Goal: Task Accomplishment & Management: Complete application form

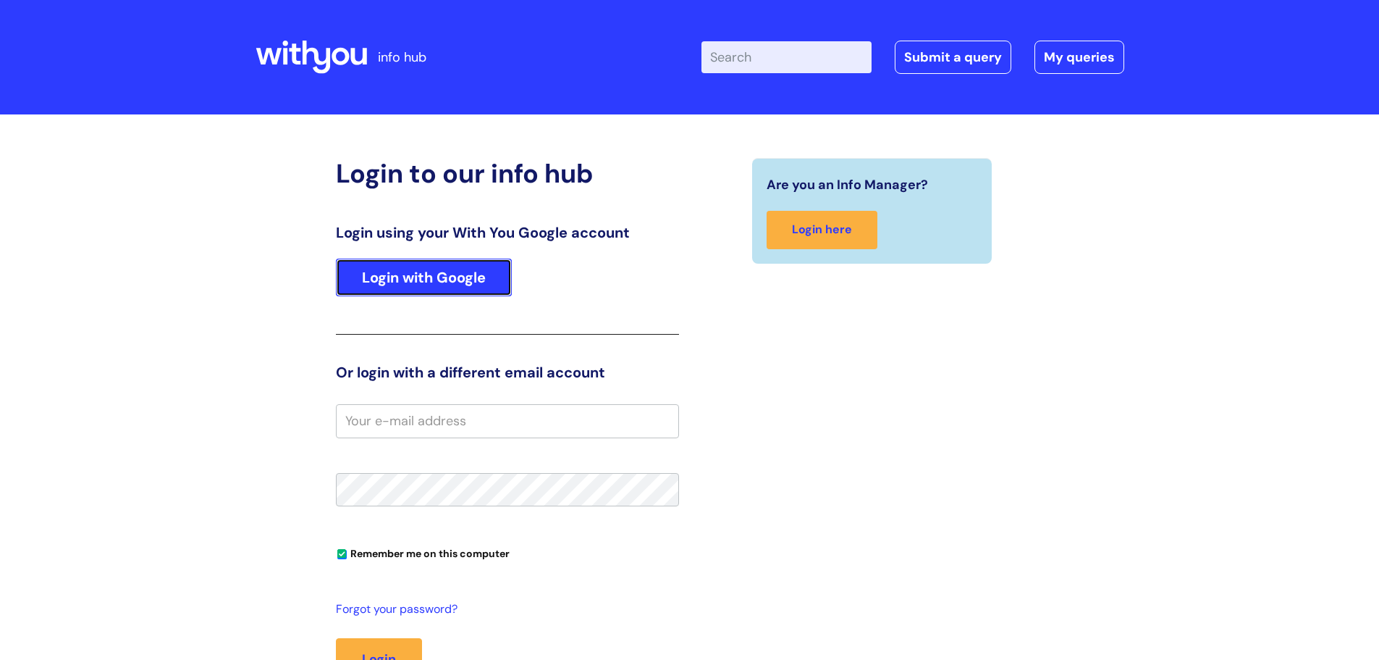
click at [471, 282] on link "Login with Google" at bounding box center [424, 278] width 176 height 38
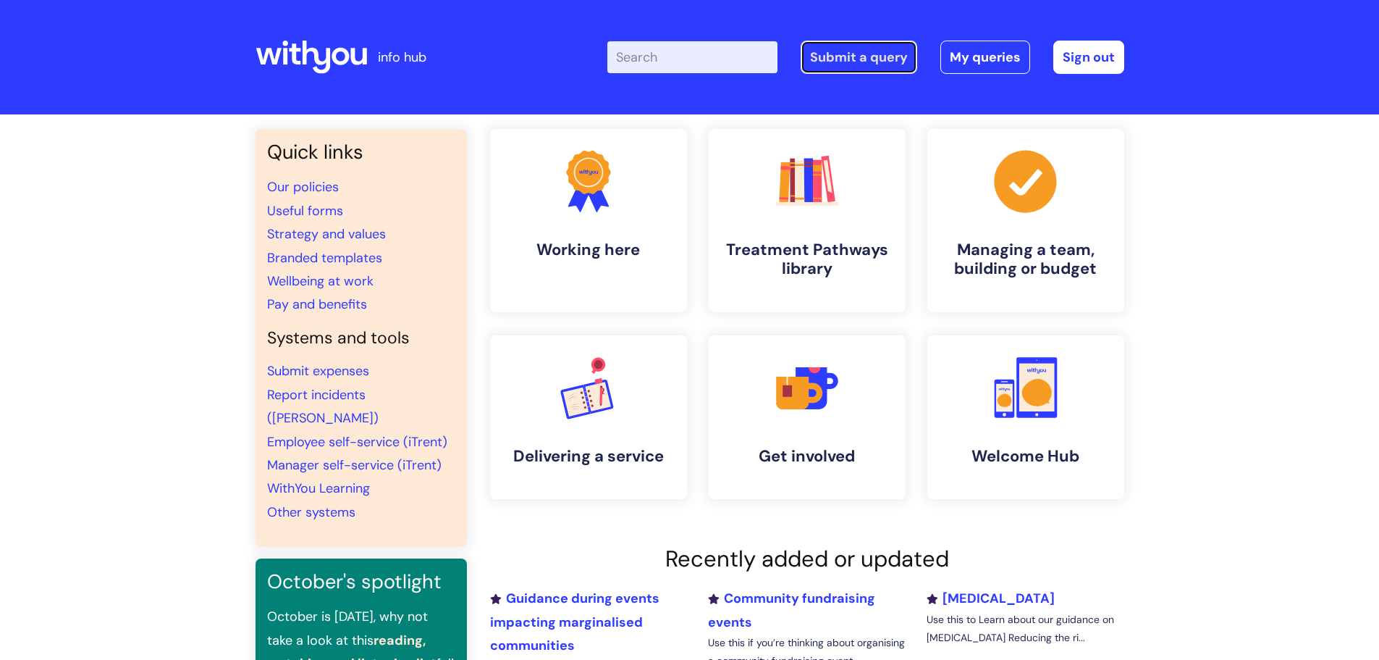
click at [891, 57] on link "Submit a query" at bounding box center [859, 57] width 117 height 33
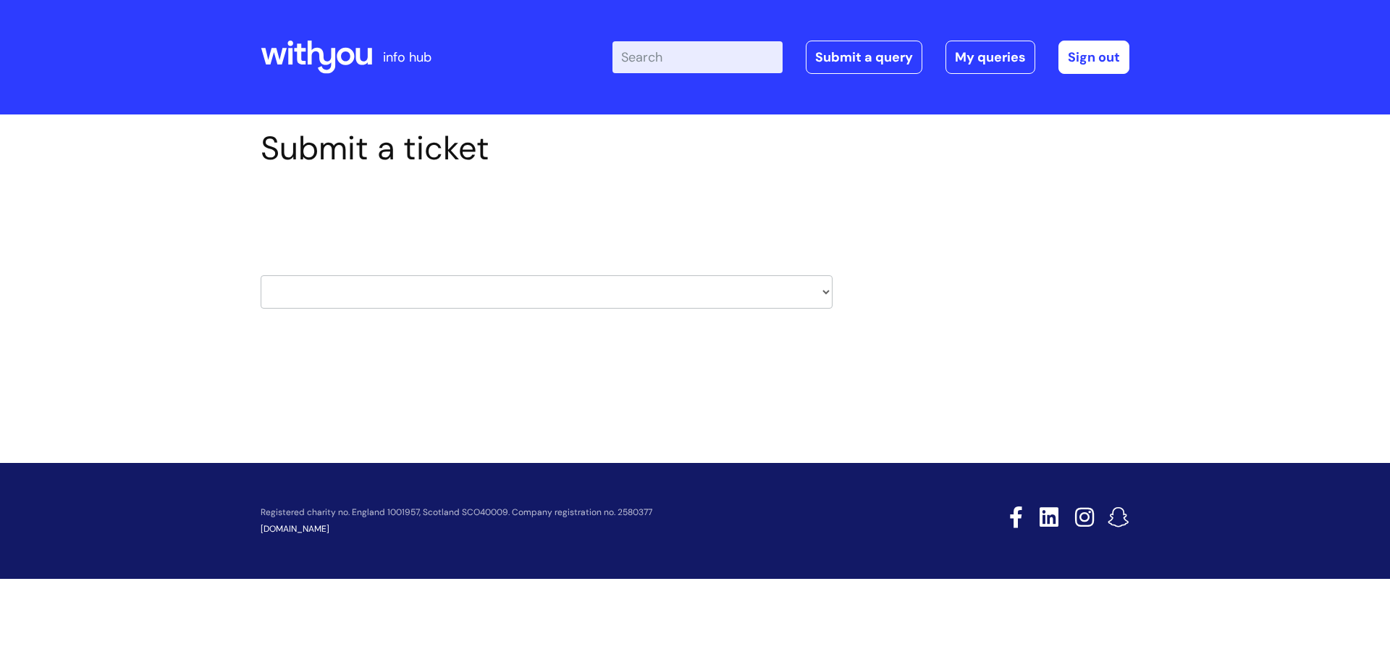
click at [480, 295] on select "HR / People IT and Support Clinical Drug Alerts Finance Accounts Data Support T…" at bounding box center [547, 291] width 572 height 33
select select "external_communications"
click at [261, 275] on select "HR / People IT and Support Clinical Drug Alerts Finance Accounts Data Support T…" at bounding box center [547, 291] width 572 height 33
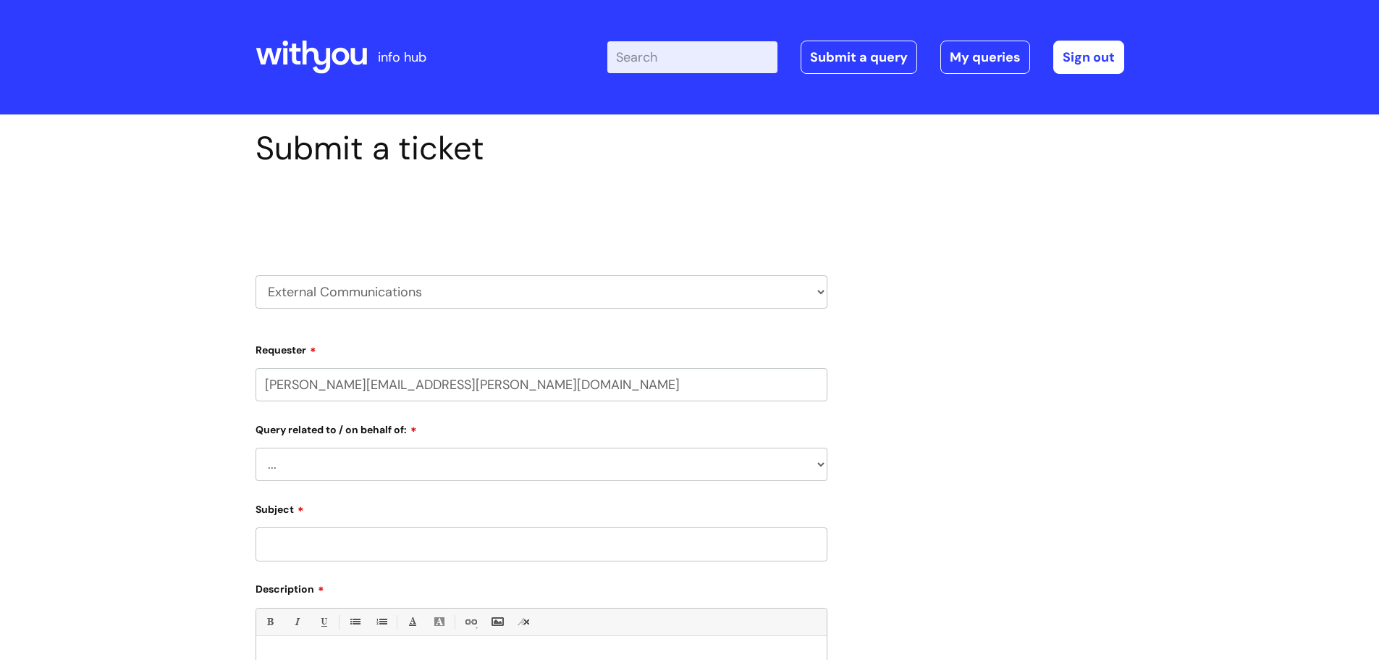
select select "80004157237"
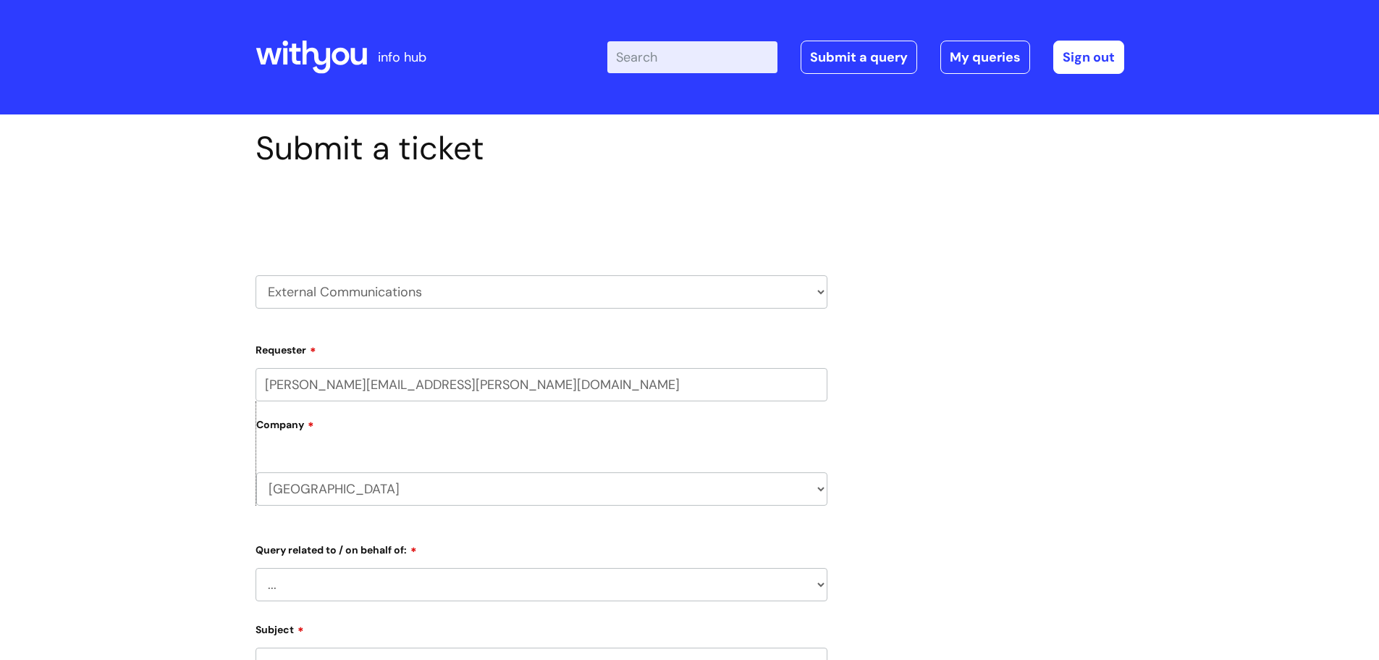
click at [420, 301] on select "HR / People IT and Support Clinical Drug Alerts Finance Accounts Data Support T…" at bounding box center [542, 291] width 572 height 33
select select "it_and_support"
click at [256, 275] on select "HR / People IT and Support Clinical Drug Alerts Finance Accounts Data Support T…" at bounding box center [542, 291] width 572 height 33
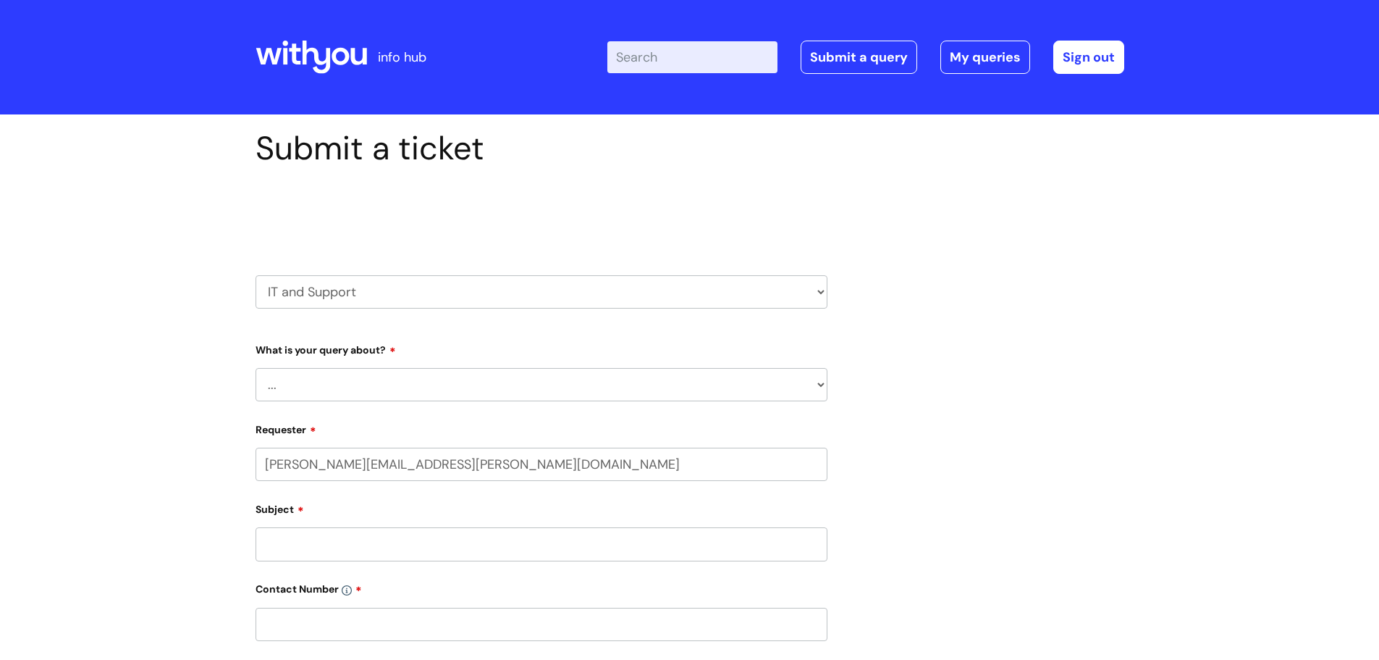
select select "80004157237"
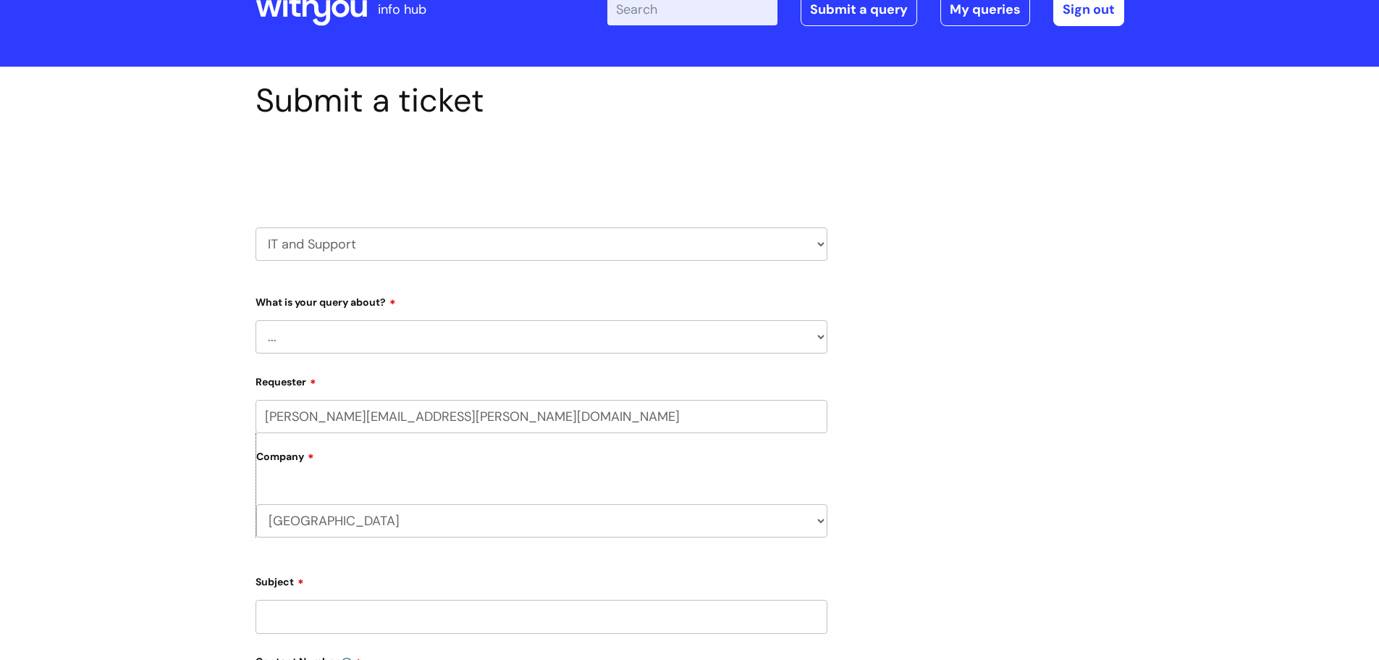
scroll to position [72, 0]
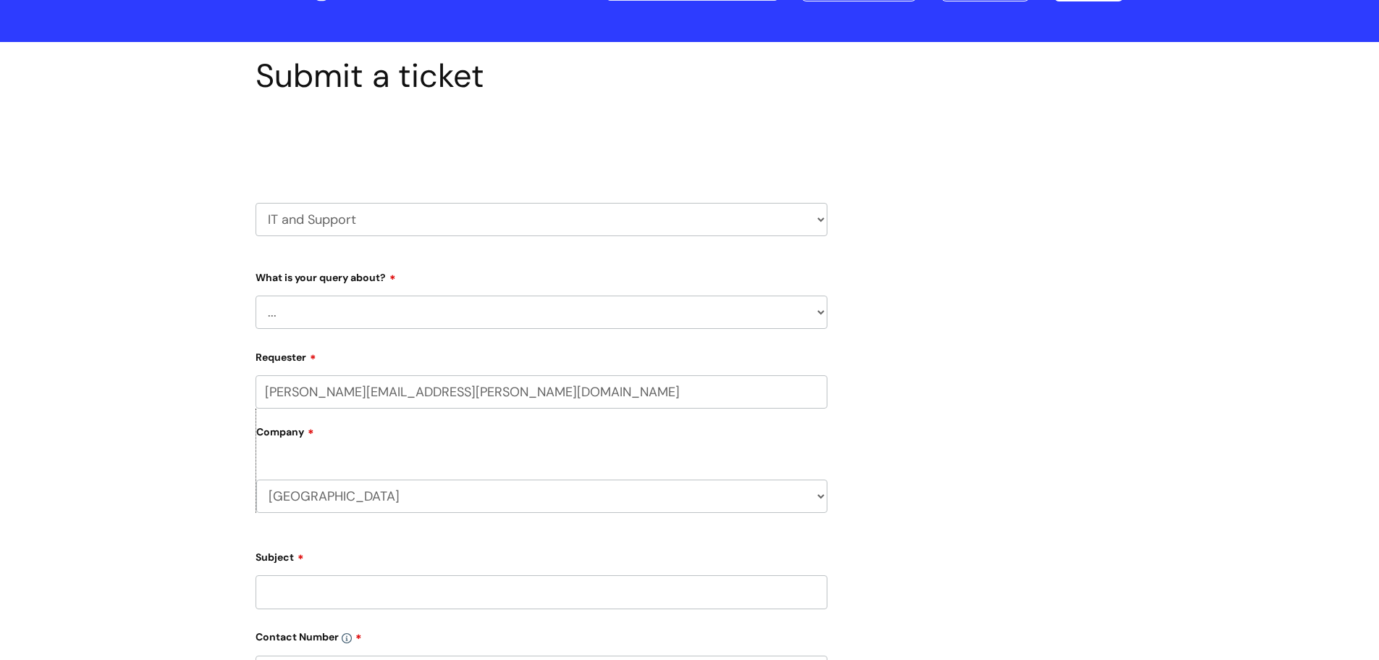
click at [297, 301] on select "... Mobile Phone Reset & MFA Accounts, Starters and Leavers IT Hardware issue I…" at bounding box center [542, 311] width 572 height 33
click at [303, 311] on select "... Mobile Phone Reset & MFA Accounts, Starters and Leavers IT Hardware issue I…" at bounding box center [542, 311] width 572 height 33
drag, startPoint x: 196, startPoint y: 401, endPoint x: 199, endPoint y: 374, distance: 27.8
click at [196, 395] on div "Submit a ticket Select issue type HR / People IT and Support Clinical Drug Aler…" at bounding box center [689, 556] width 1379 height 1028
click at [347, 229] on select "HR / People IT and Support Clinical Drug Alerts Finance Accounts Data Support T…" at bounding box center [542, 219] width 572 height 33
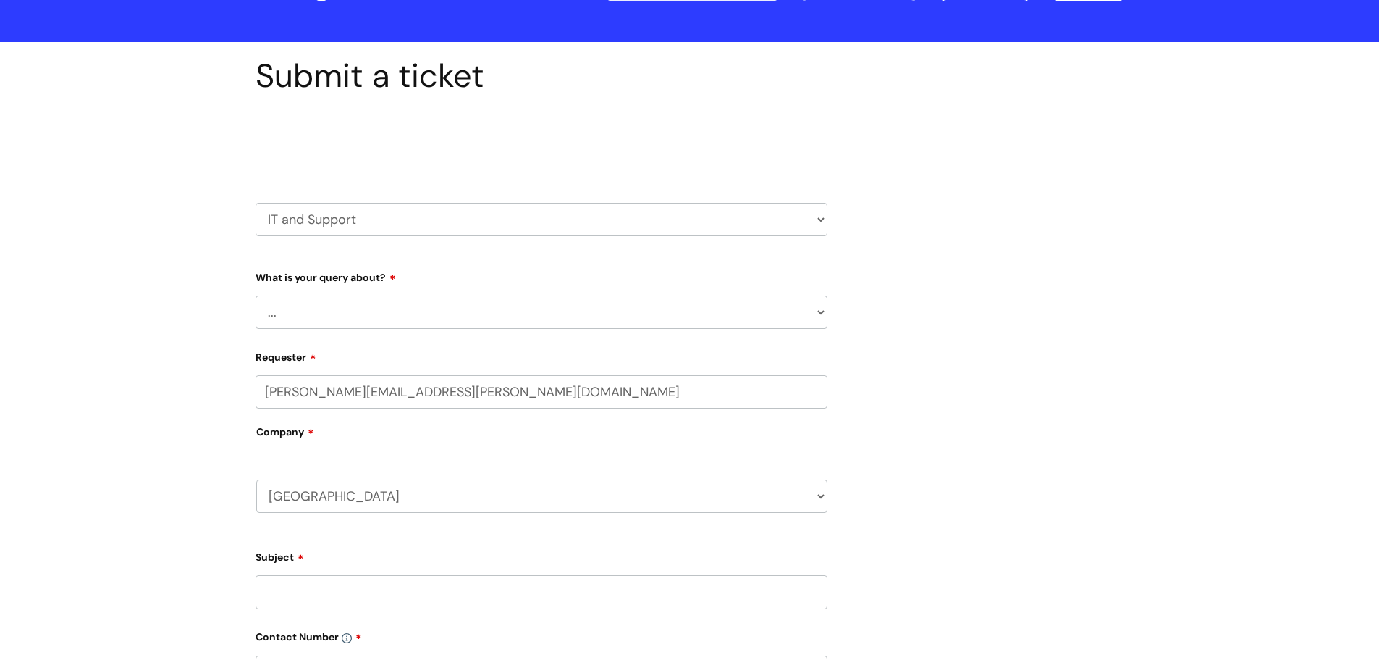
select select "external_communications"
click at [256, 203] on select "HR / People IT and Support Clinical Drug Alerts Finance Accounts Data Support T…" at bounding box center [542, 219] width 572 height 33
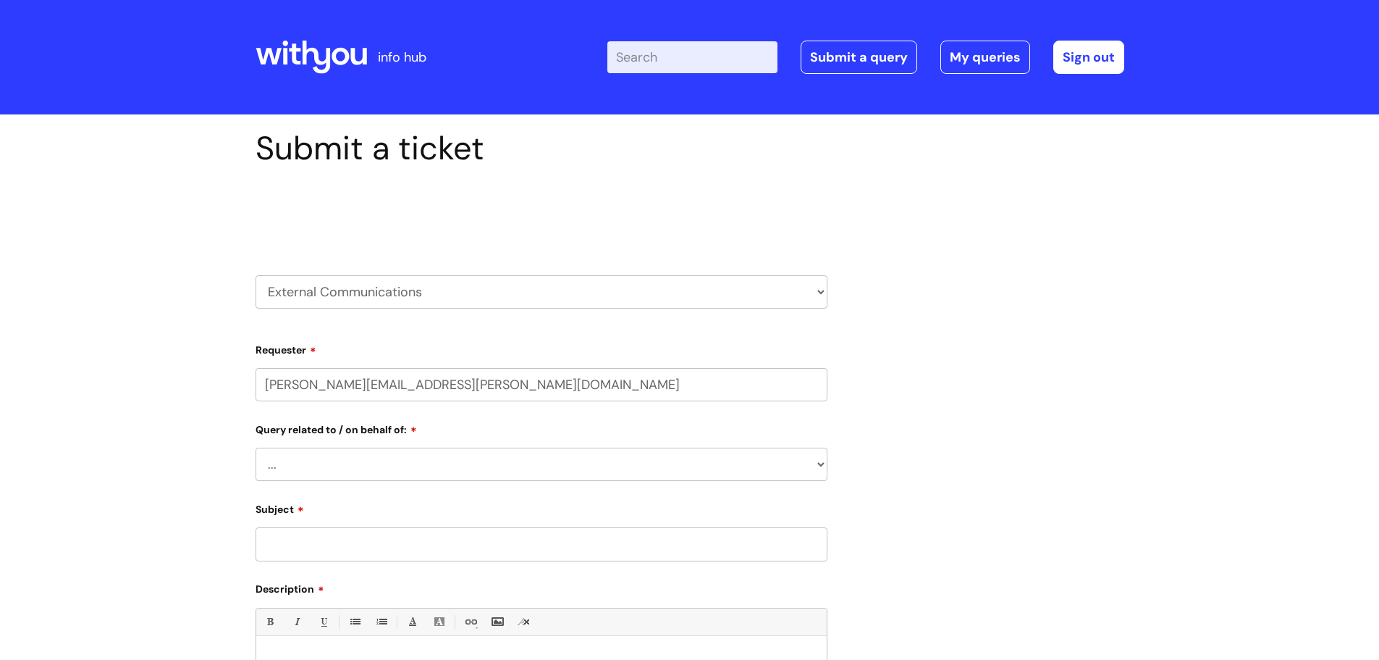
select select "80004157237"
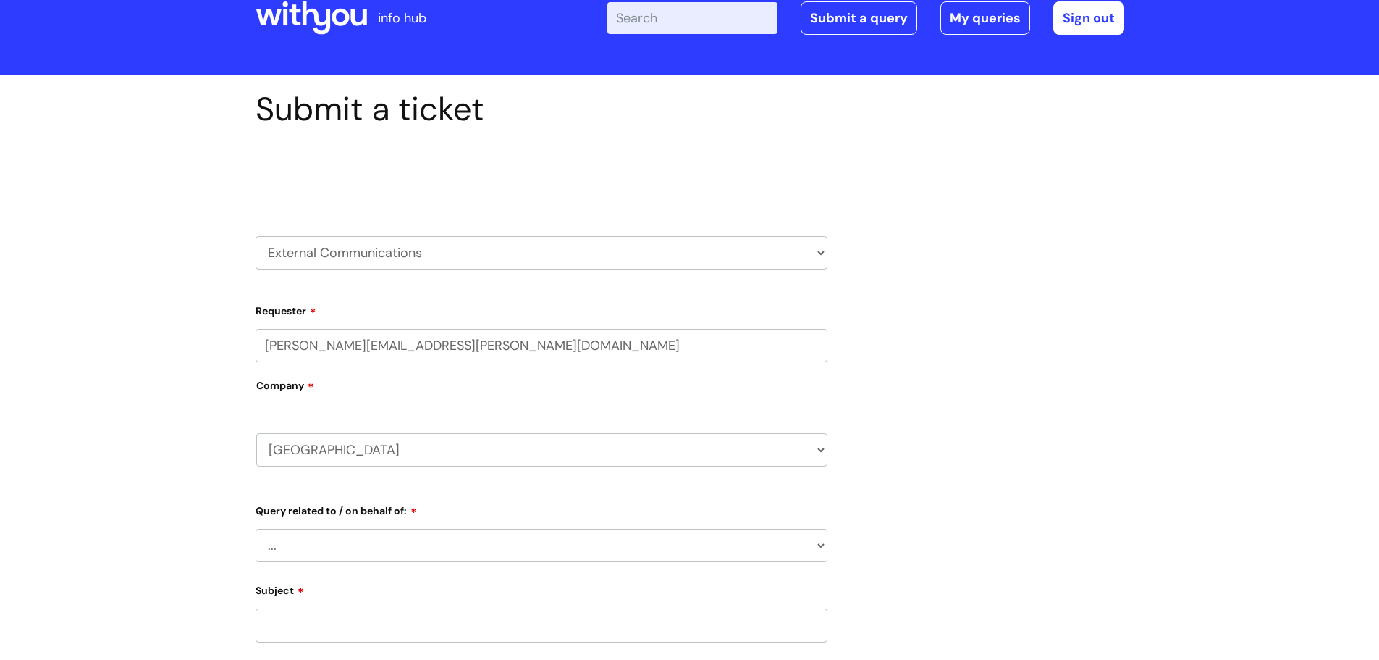
scroll to position [72, 0]
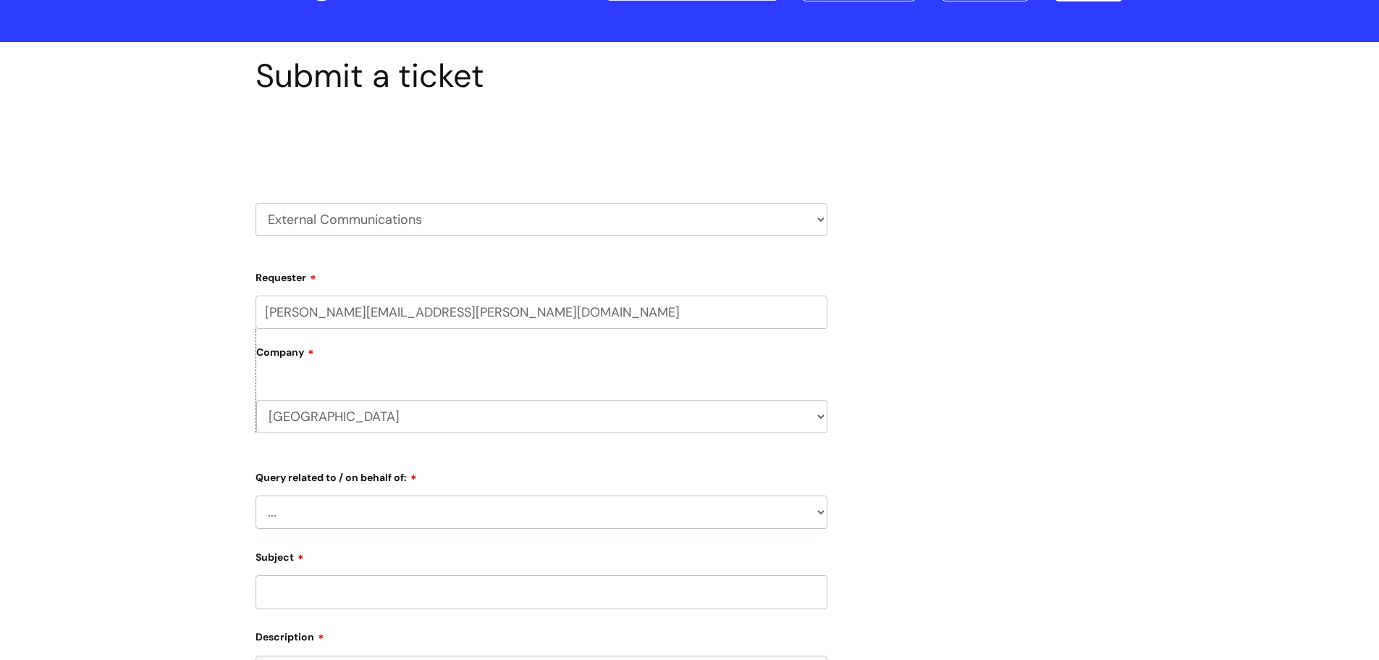
click at [355, 514] on select "... Brand or Brand Centre Website Queries (all regions) All Scottish Services I…" at bounding box center [542, 511] width 572 height 33
click at [355, 512] on select "... Brand or Brand Centre Website Queries (all regions) All Scottish Services I…" at bounding box center [542, 511] width 572 height 33
click at [335, 223] on select "HR / People IT and Support Clinical Drug Alerts Finance Accounts Data Support T…" at bounding box center [542, 219] width 572 height 33
select select "internal_communications"
click at [256, 203] on select "HR / People IT and Support Clinical Drug Alerts Finance Accounts Data Support T…" at bounding box center [542, 219] width 572 height 33
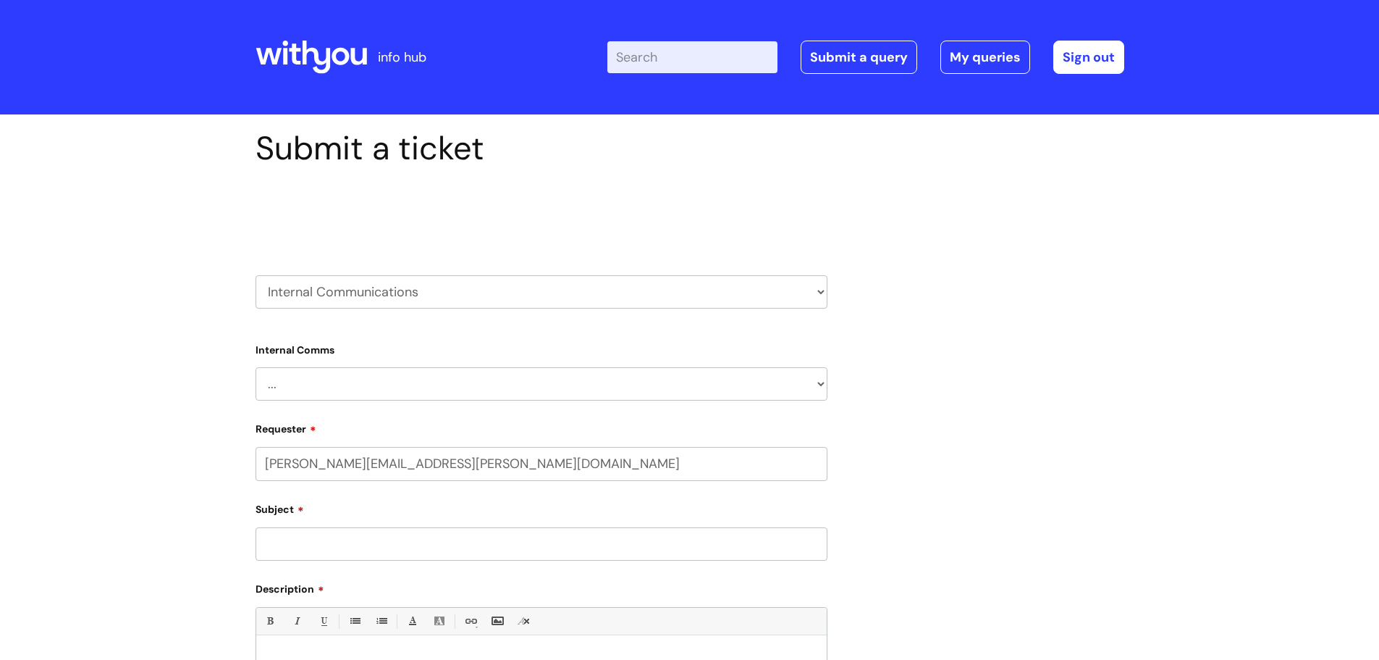
select select "80004157237"
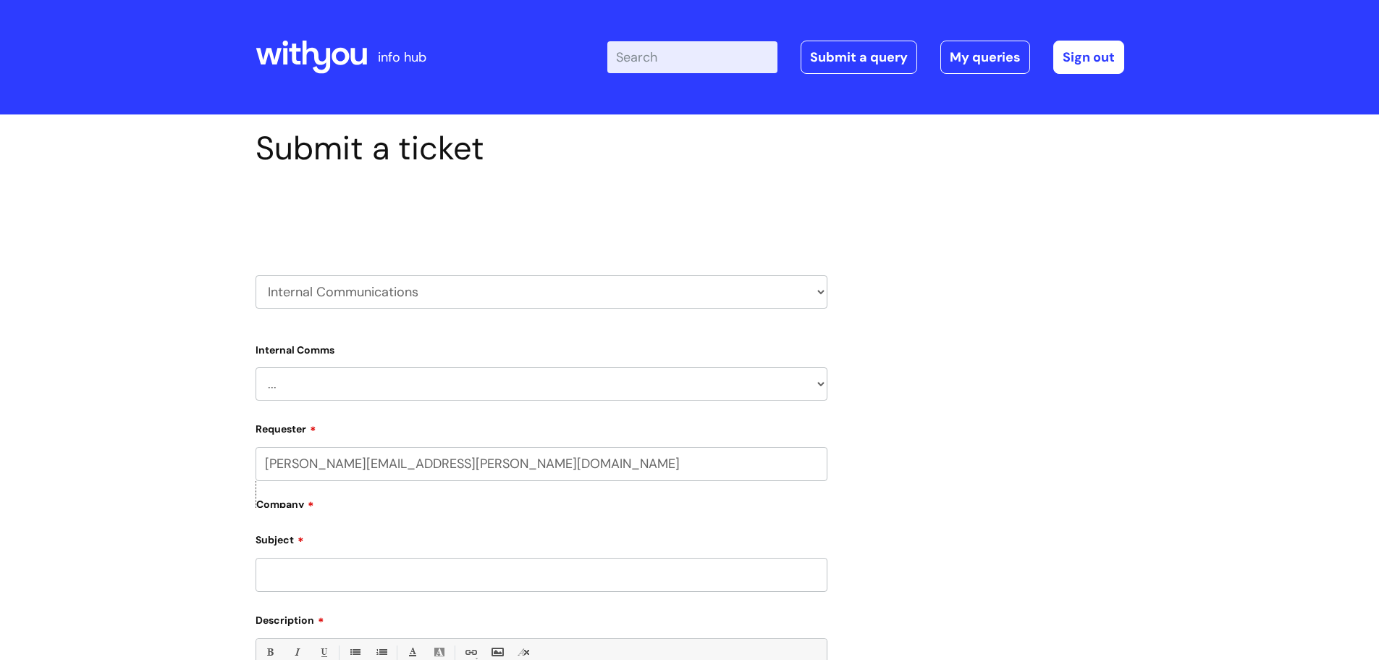
drag, startPoint x: 0, startPoint y: 0, endPoint x: 330, endPoint y: 374, distance: 499.2
click at [330, 375] on select "... Internal Communication Staff and Volunteer awards Info hub WithYou Weekly e…" at bounding box center [542, 383] width 572 height 33
click at [330, 379] on select "... Internal Communication Staff and Volunteer awards Info hub WithYou Weekly e…" at bounding box center [542, 383] width 572 height 33
click at [330, 293] on select "HR / People IT and Support Clinical Drug Alerts Finance Accounts Data Support T…" at bounding box center [542, 291] width 572 height 33
select select "systems"
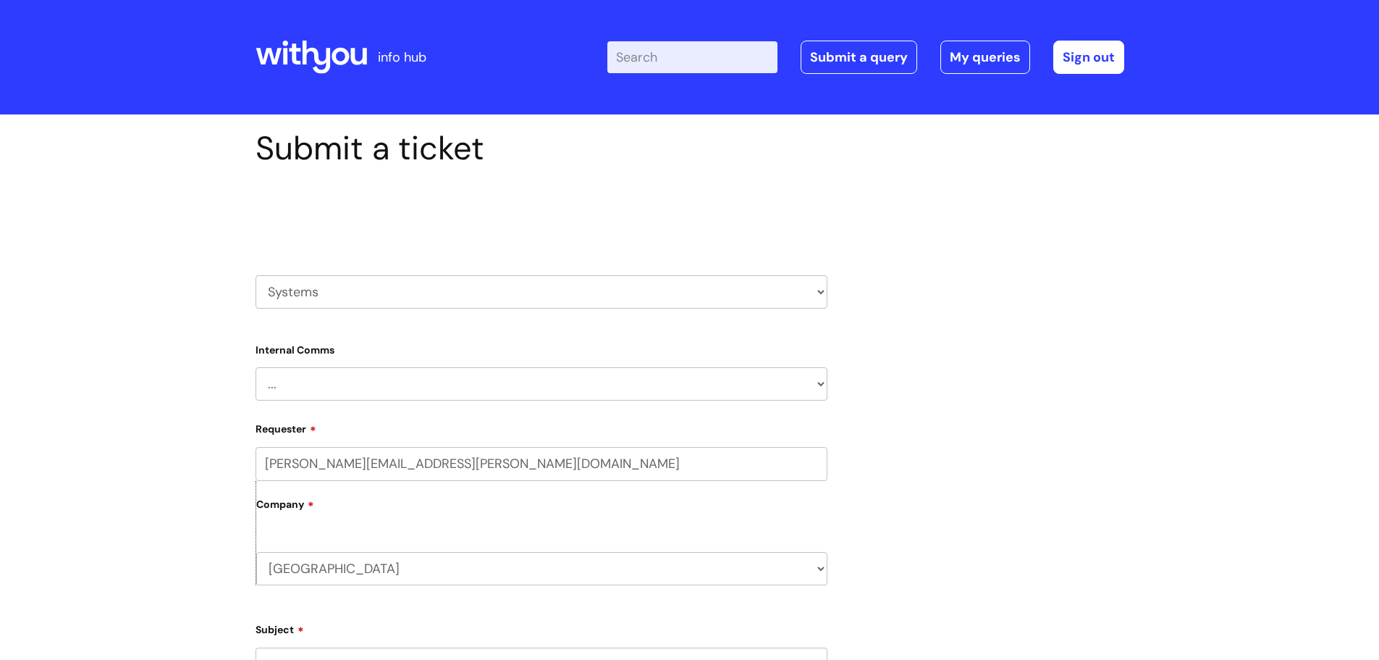
click at [256, 275] on select "HR / People IT and Support Clinical Drug Alerts Finance Accounts Data Support T…" at bounding box center [542, 291] width 572 height 33
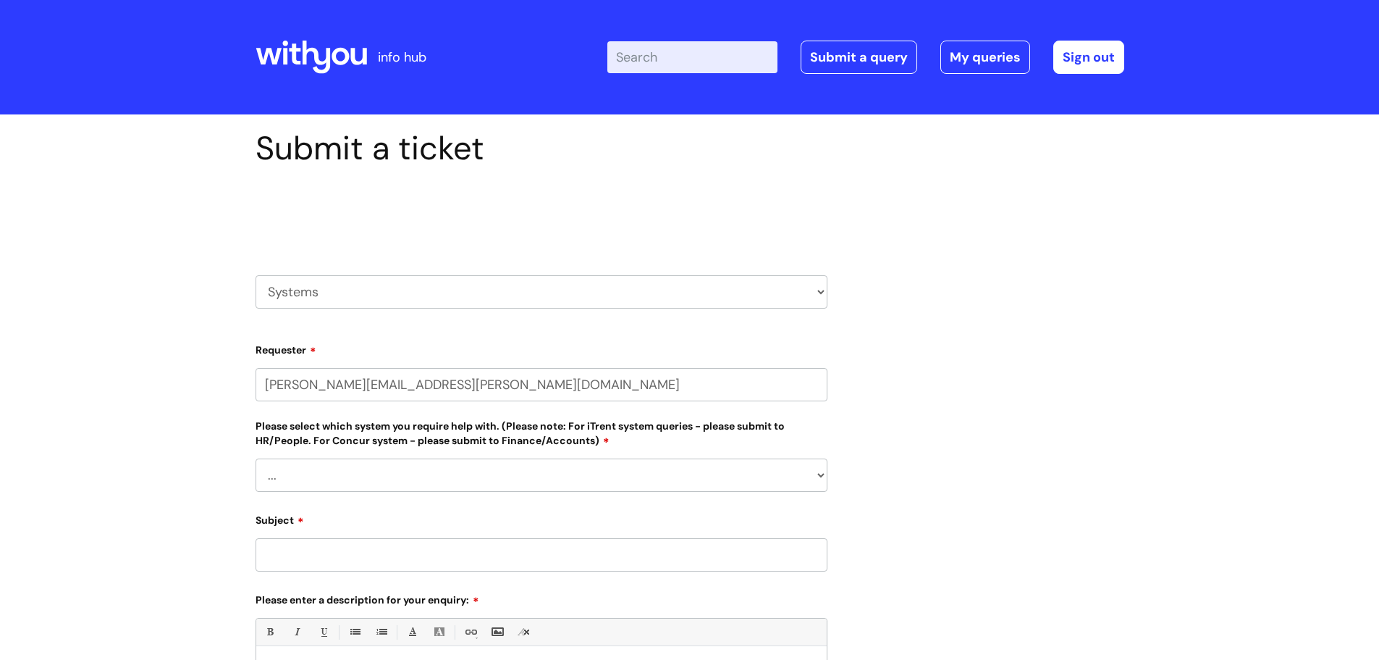
select select "80004157237"
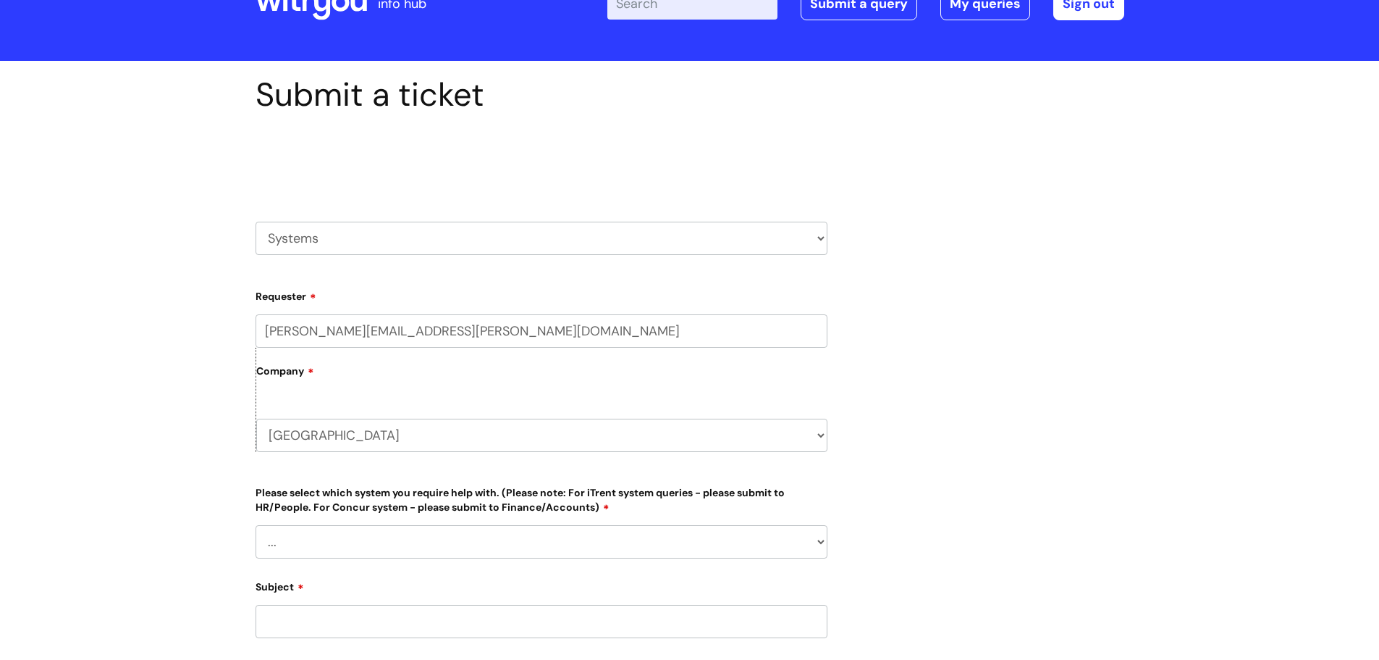
scroll to position [145, 0]
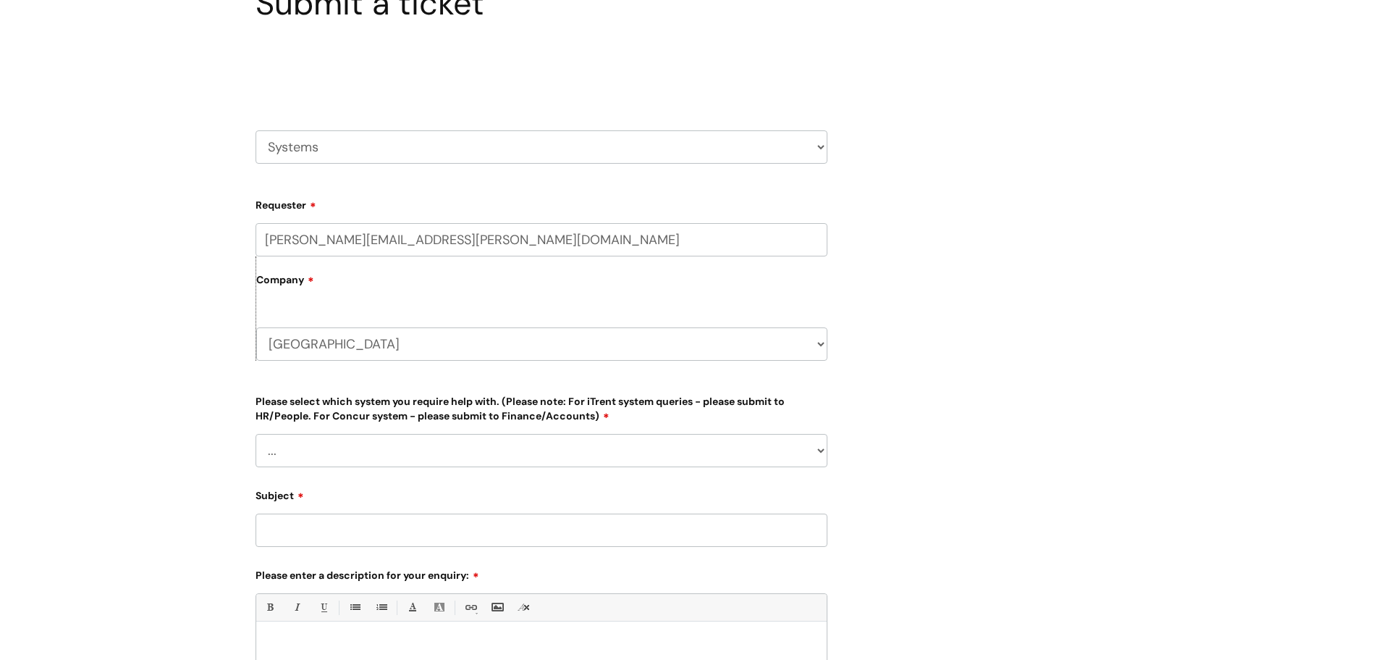
click at [319, 453] on select "... [PERSON_NAME] Helpdesk [DATE][DOMAIN_NAME] Nebula fault ILLY CarePath fault…" at bounding box center [542, 450] width 572 height 33
click at [222, 321] on div "Submit a ticket Select issue type HR / People IT and Support Clinical Drug Aler…" at bounding box center [689, 449] width 1379 height 958
click at [317, 153] on select "HR / People IT and Support Clinical Drug Alerts Finance Accounts Data Support T…" at bounding box center [542, 146] width 572 height 33
click at [173, 391] on div "Submit a ticket Select issue type HR / People IT and Support Clinical Drug Aler…" at bounding box center [689, 449] width 1379 height 958
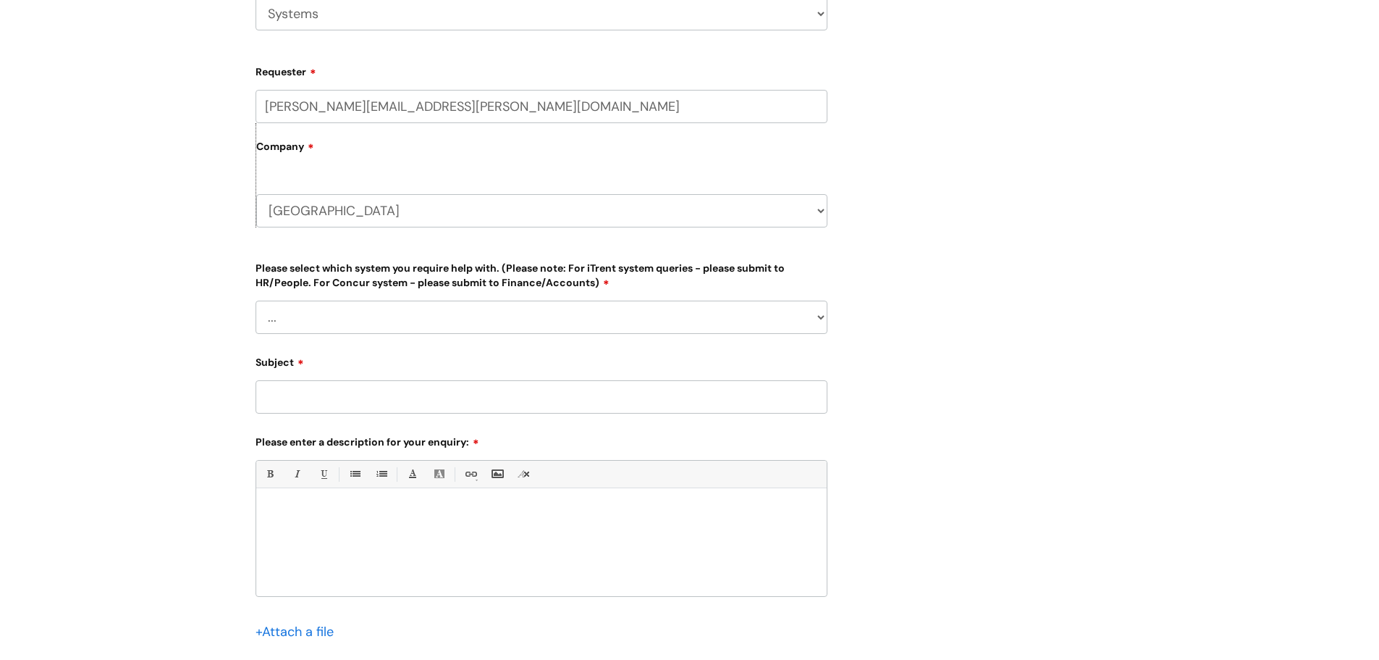
scroll to position [290, 0]
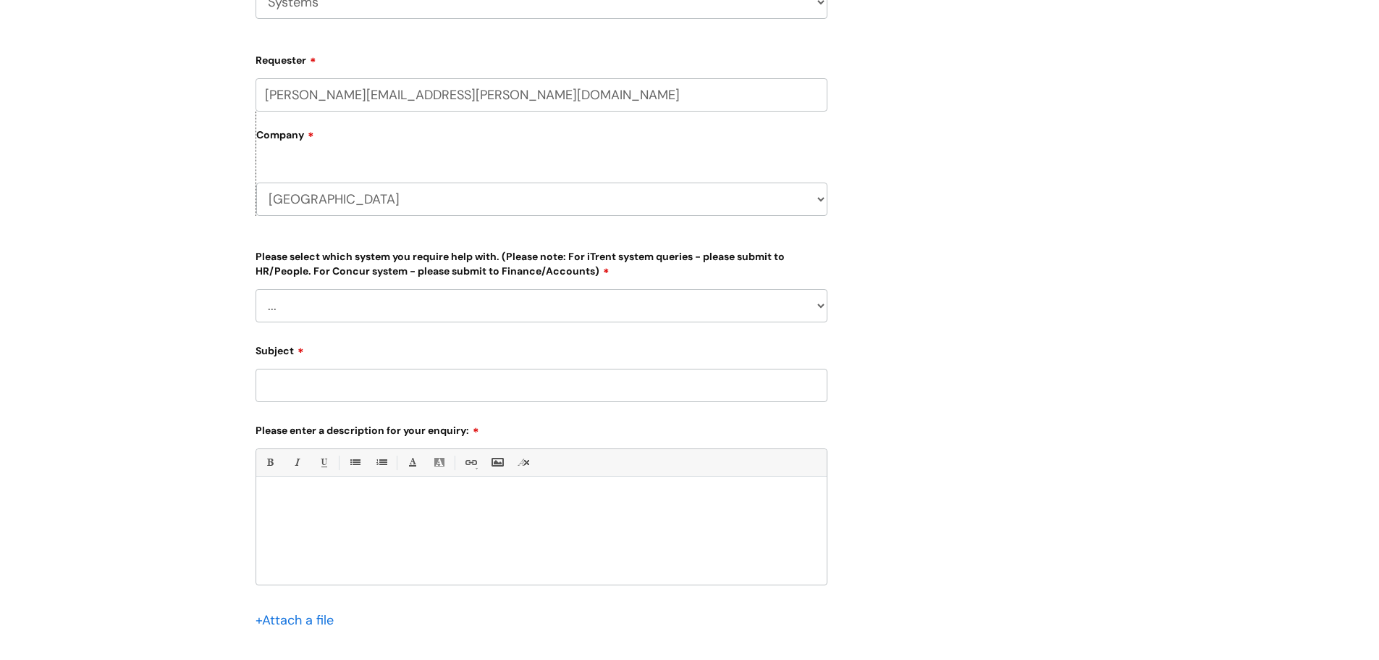
click at [348, 315] on select "... [PERSON_NAME] Helpdesk [DATE][DOMAIN_NAME] Nebula fault ILLY CarePath fault…" at bounding box center [542, 305] width 572 height 33
select select "Something else"
click at [256, 289] on select "... [PERSON_NAME] Helpdesk [DATE][DOMAIN_NAME] Nebula fault ILLY CarePath fault…" at bounding box center [542, 305] width 572 height 33
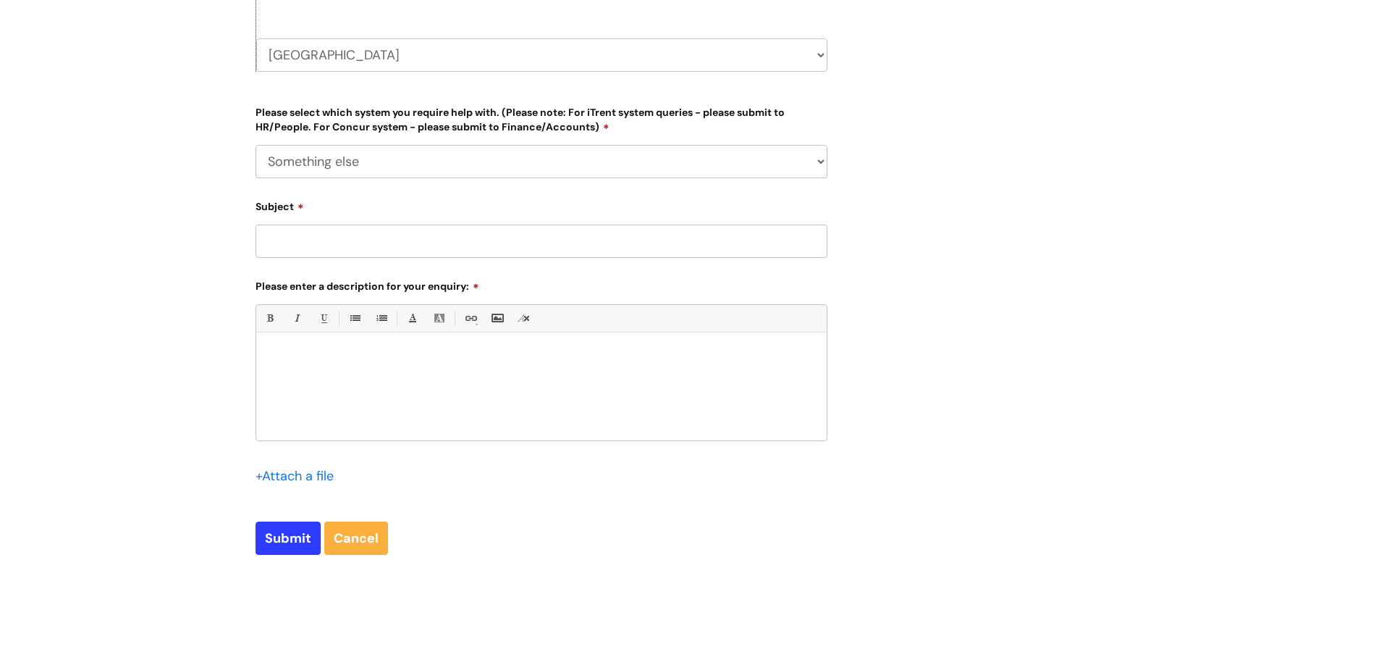
scroll to position [434, 0]
click at [338, 243] on input "Subject" at bounding box center [542, 240] width 572 height 33
type input "[GEOGRAPHIC_DATA] Phones Not Working"
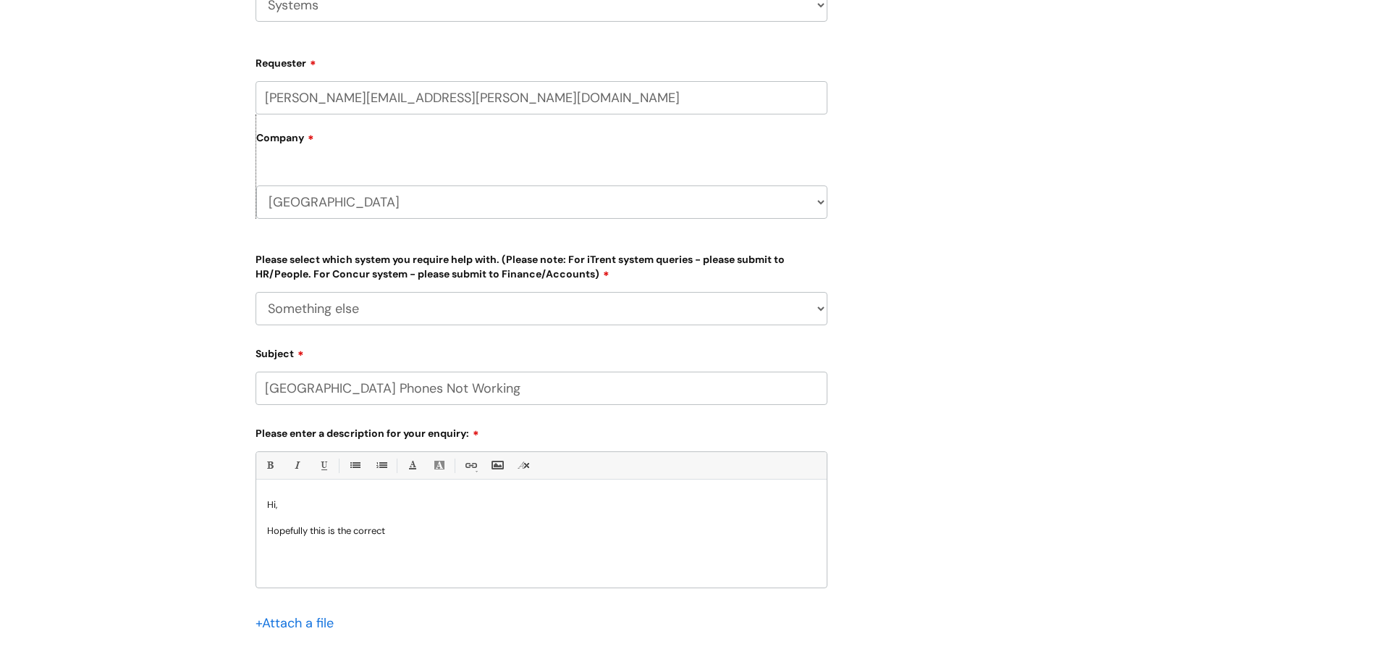
scroll to position [573, 0]
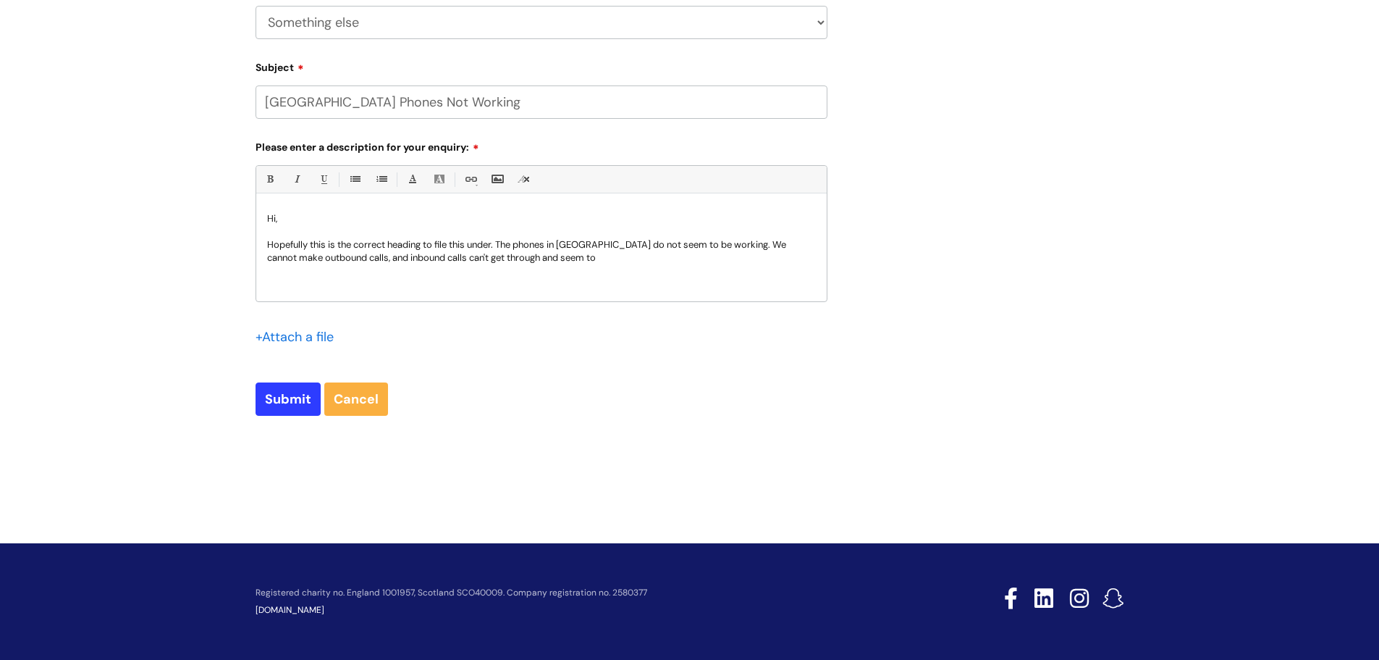
click at [502, 245] on p "Hopefully this is the correct heading to file this under. The phones in [GEOGRA…" at bounding box center [541, 251] width 549 height 26
click at [330, 259] on p "Hopefully this is the correct heading to file this under. I am the Administrato…" at bounding box center [541, 257] width 549 height 39
click at [427, 272] on p "Hopefully this is the correct heading to file this under. I am the Administrato…" at bounding box center [541, 257] width 549 height 39
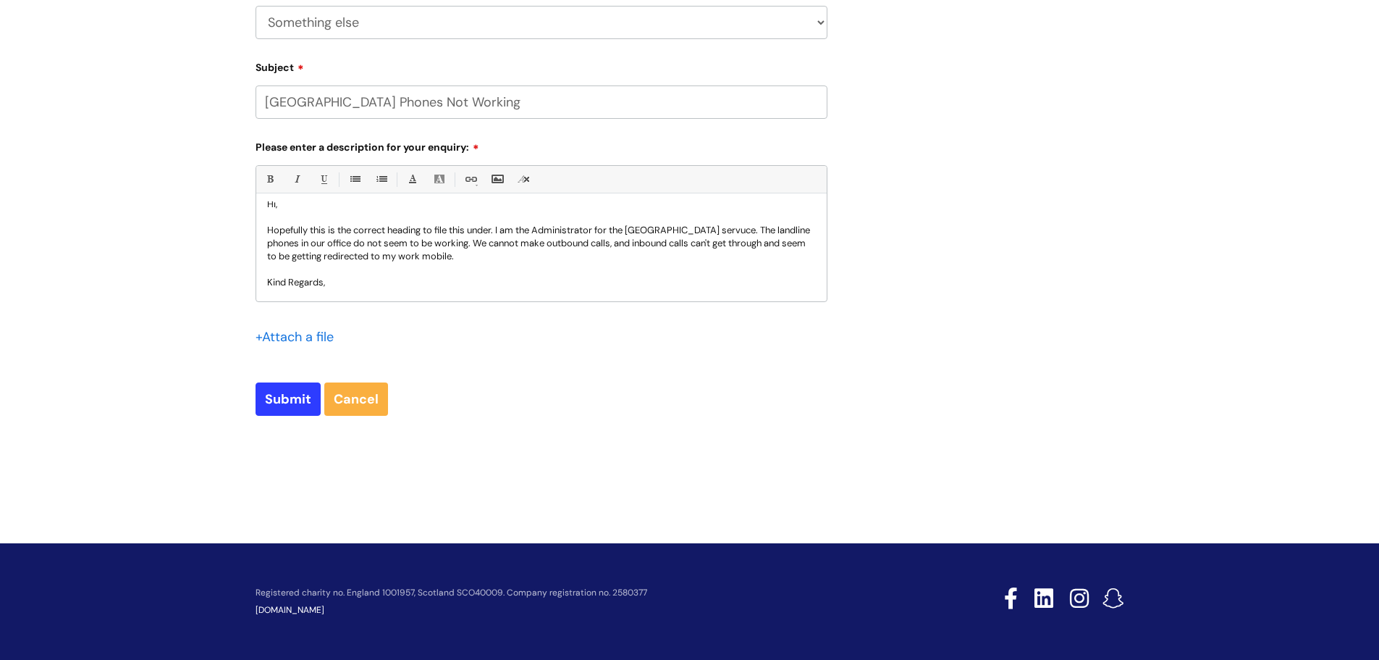
scroll to position [28, 0]
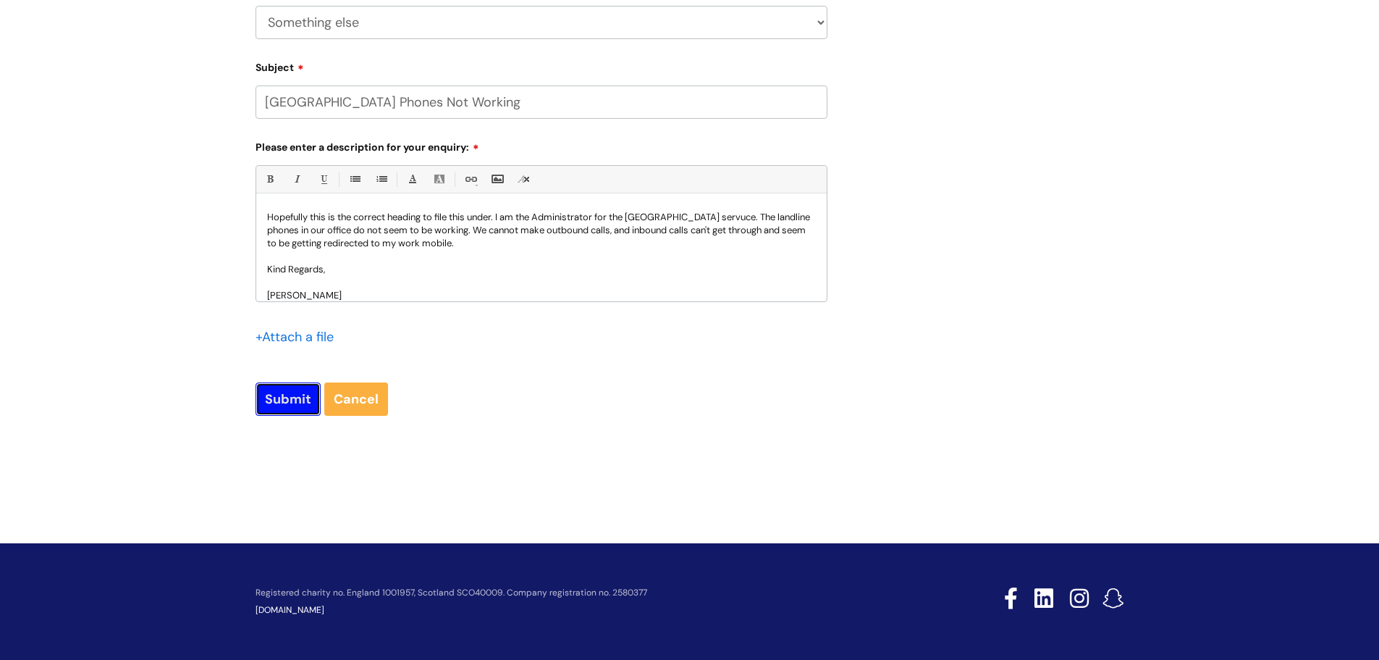
click at [275, 392] on input "Submit" at bounding box center [288, 398] width 65 height 33
type input "Please Wait..."
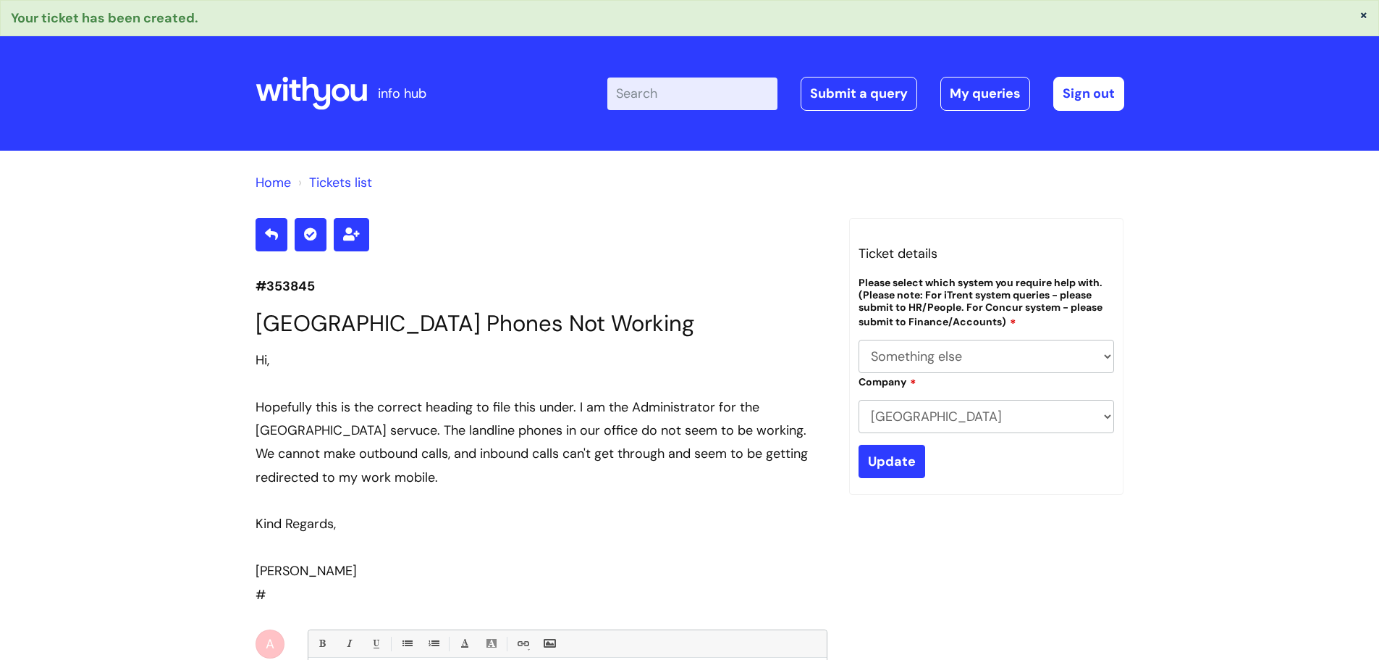
select select "Something else"
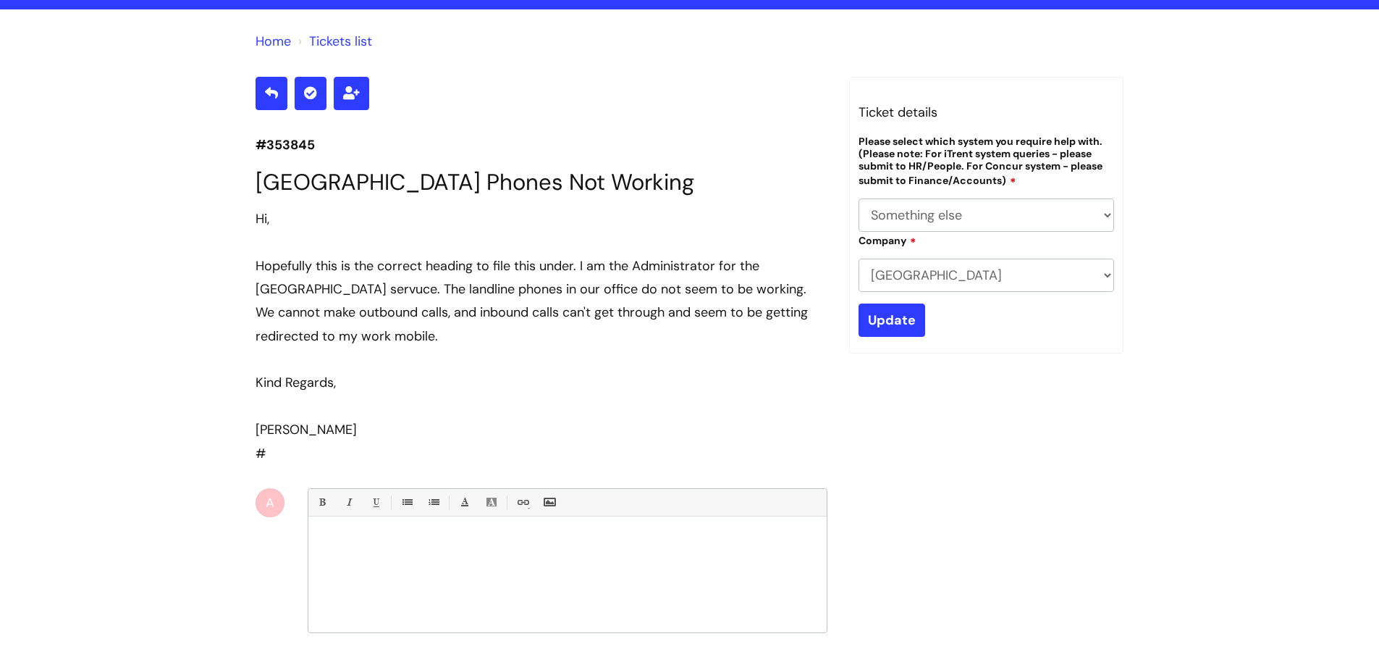
scroll to position [135, 0]
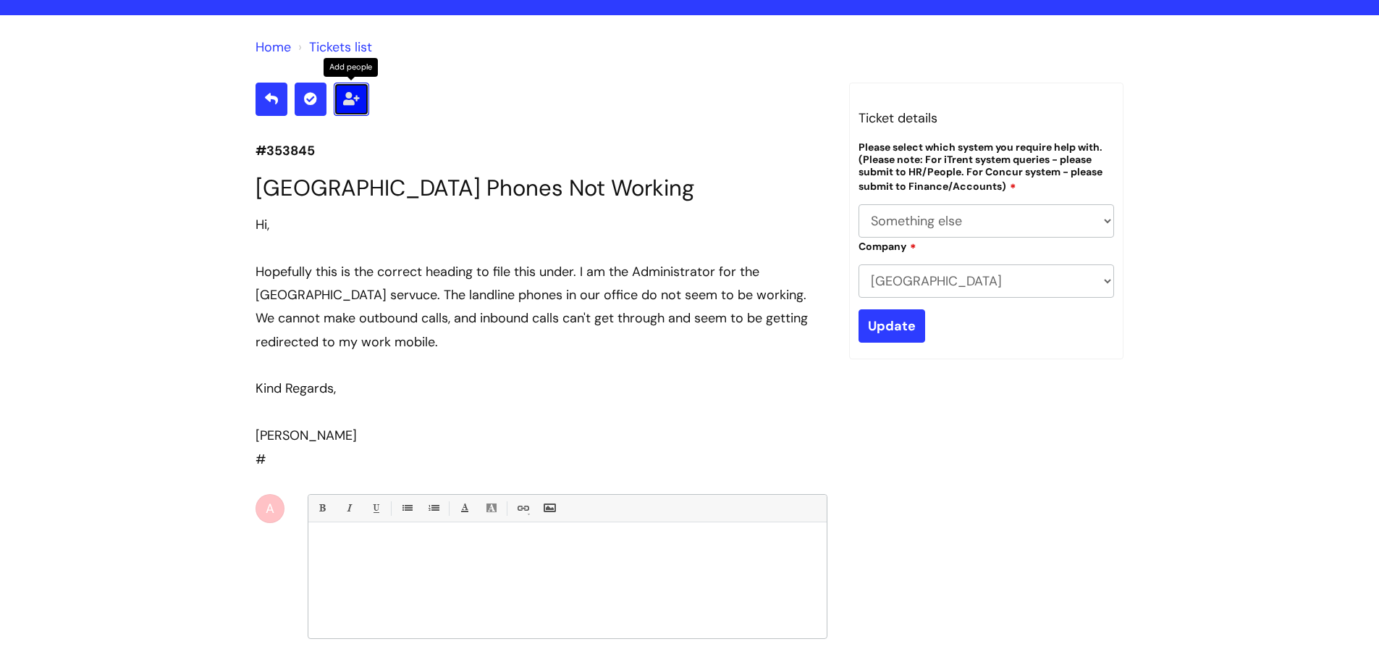
click at [349, 104] on icon at bounding box center [351, 98] width 17 height 13
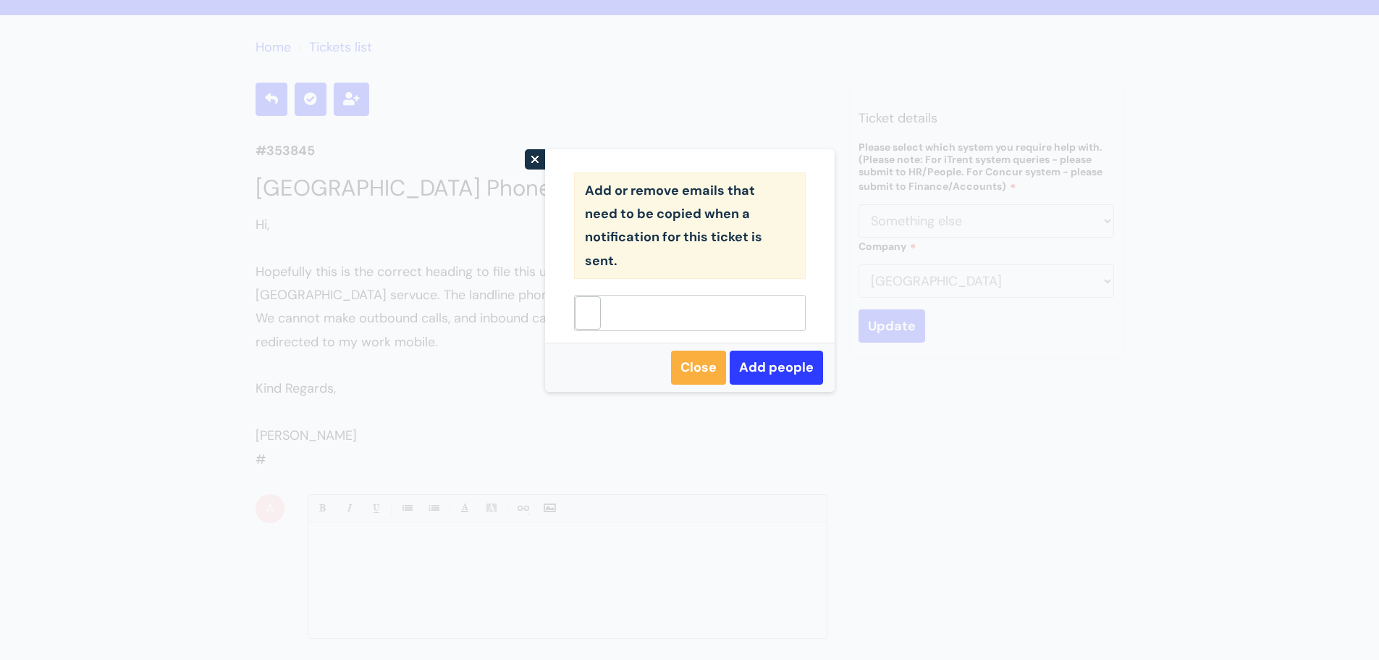
click at [660, 315] on ul at bounding box center [690, 313] width 232 height 36
click at [701, 365] on link "Close" at bounding box center [698, 366] width 55 height 33
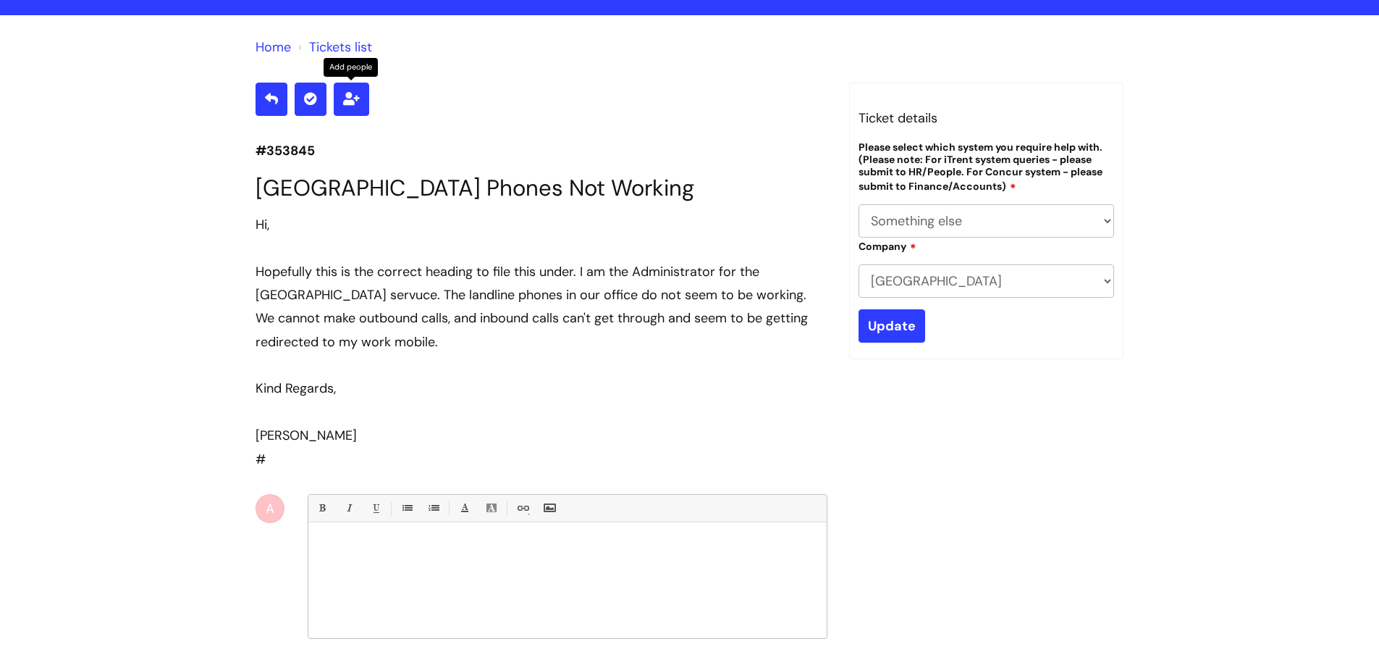
click at [845, 445] on div "Add people #353845 South Ayrshire Phones Not Working Hi, Hopefully this is the …" at bounding box center [690, 447] width 891 height 728
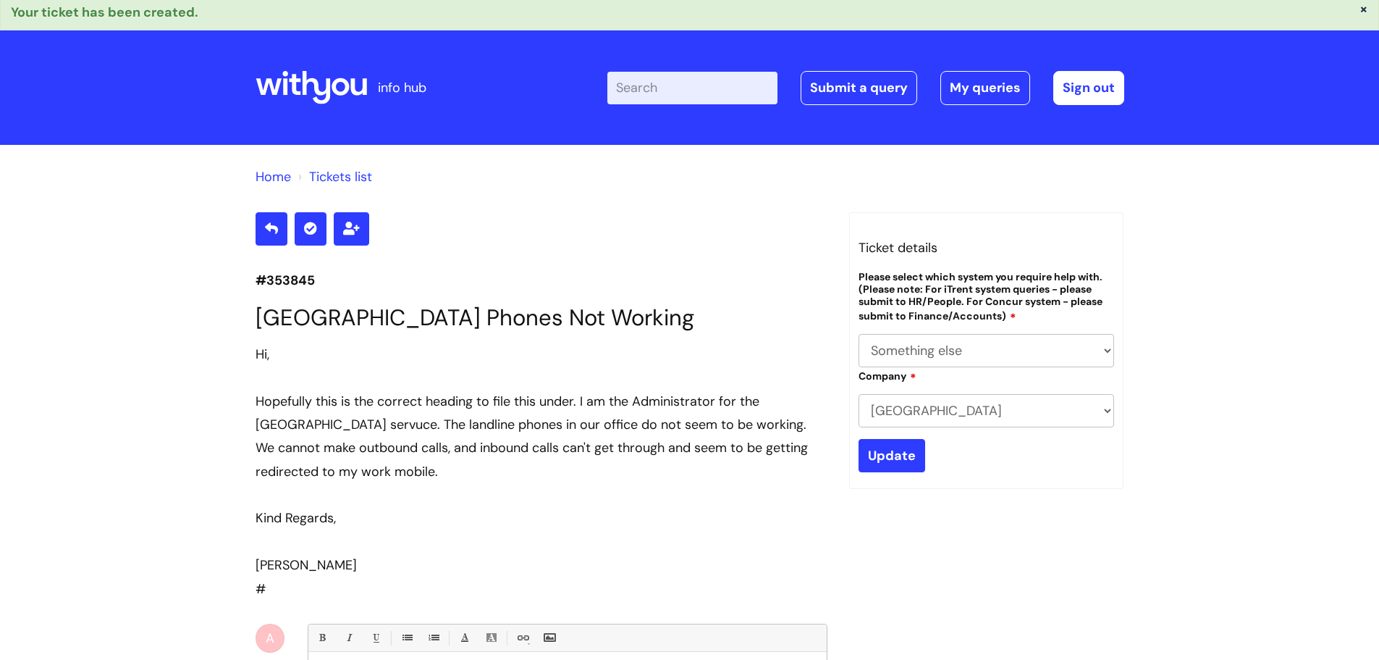
scroll to position [0, 0]
